Goal: Task Accomplishment & Management: Use online tool/utility

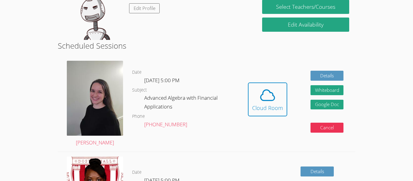
scroll to position [120, 0]
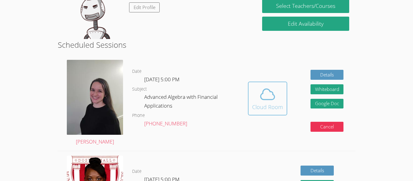
click at [257, 107] on div "Cloud Room" at bounding box center [267, 107] width 31 height 8
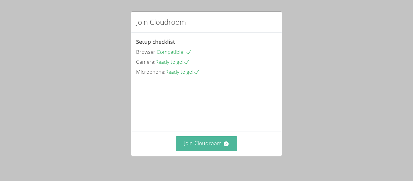
click at [198, 143] on button "Join Cloudroom" at bounding box center [207, 143] width 62 height 15
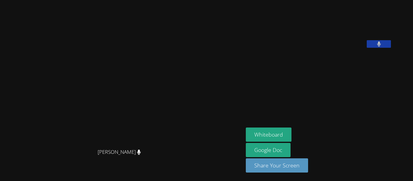
click at [167, 143] on video at bounding box center [122, 78] width 91 height 134
click at [292, 130] on button "Whiteboard" at bounding box center [269, 135] width 46 height 14
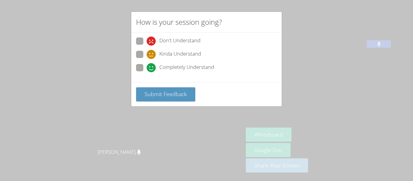
click at [147, 72] on span at bounding box center [147, 72] width 0 height 0
click at [147, 65] on input "Completely Understand" at bounding box center [149, 66] width 5 height 5
radio input "true"
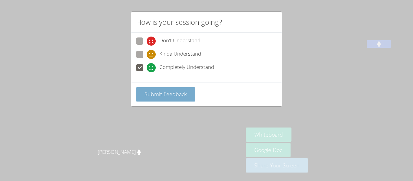
click at [161, 95] on span "Submit Feedback" at bounding box center [166, 93] width 42 height 7
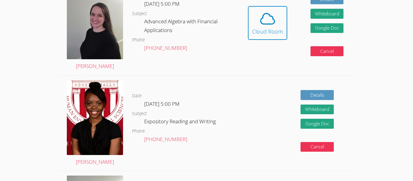
scroll to position [196, 0]
